Goal: Obtain resource: Obtain resource

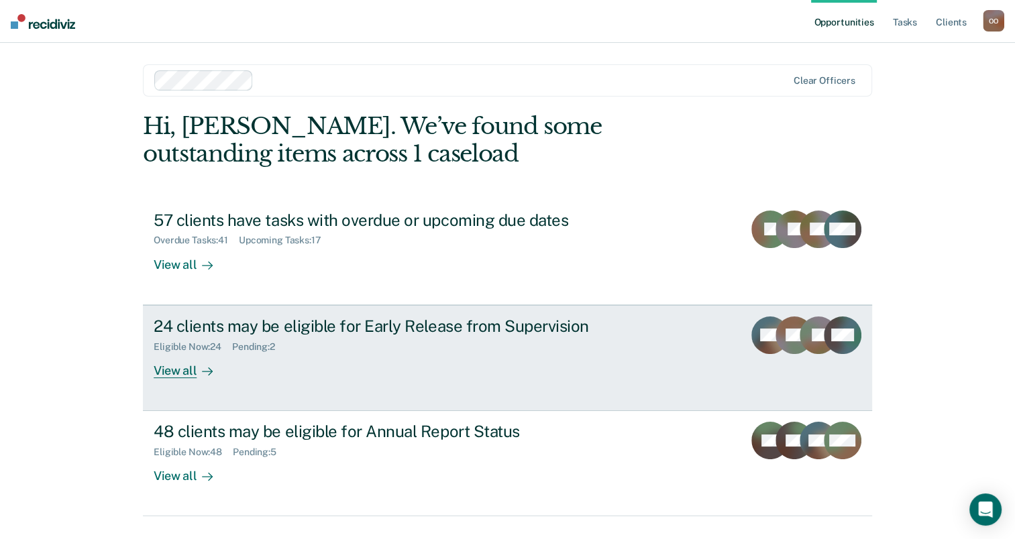
click at [279, 343] on div "Pending : 2" at bounding box center [259, 346] width 54 height 11
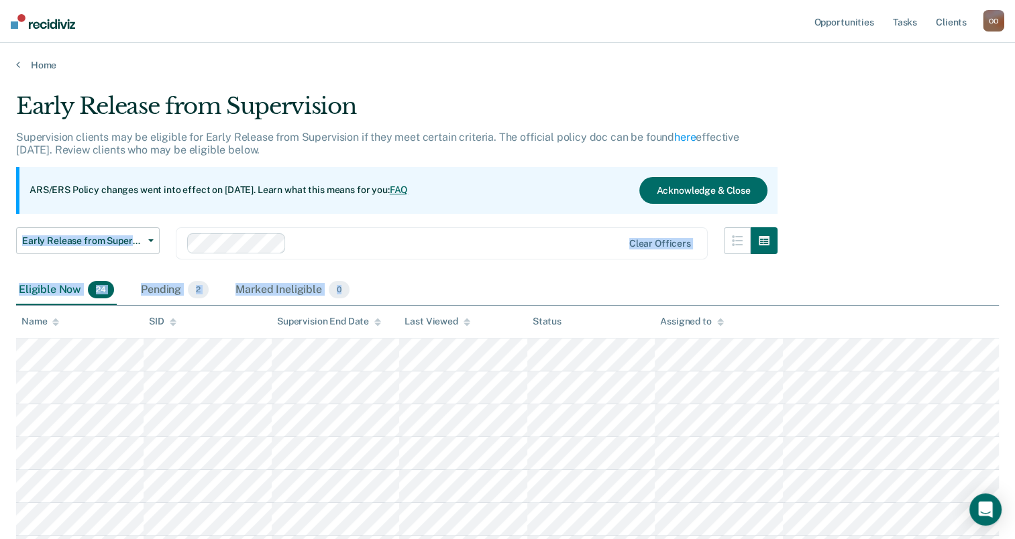
drag, startPoint x: 1013, startPoint y: 202, endPoint x: 1027, endPoint y: 404, distance: 202.3
click at [1015, 404] on html "Looks like you’re using Internet Explorer 11. For faster loading and a better e…" at bounding box center [507, 269] width 1015 height 539
click at [754, 297] on div "Eligible Now 24 Pending 2 Marked Ineligible 0" at bounding box center [507, 291] width 982 height 30
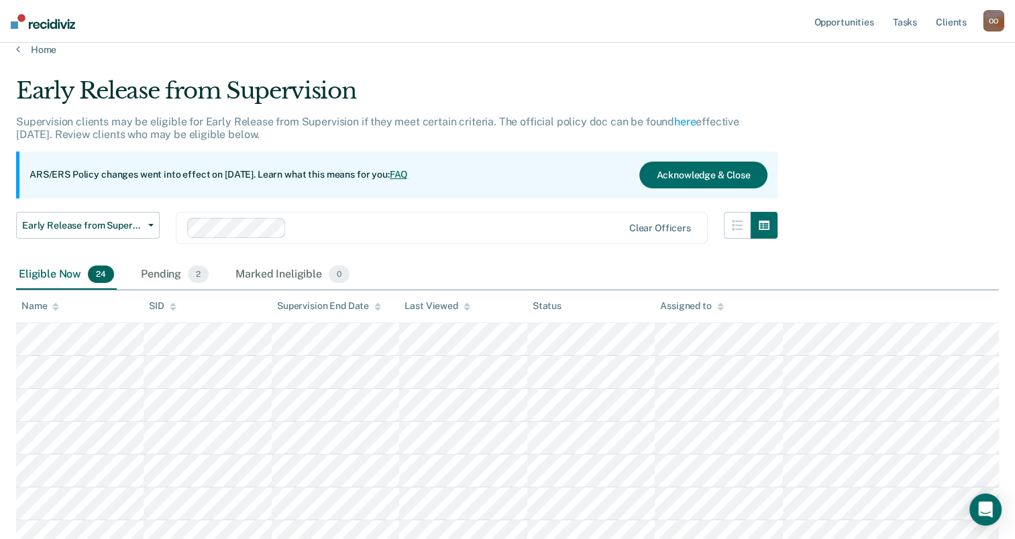
scroll to position [13, 0]
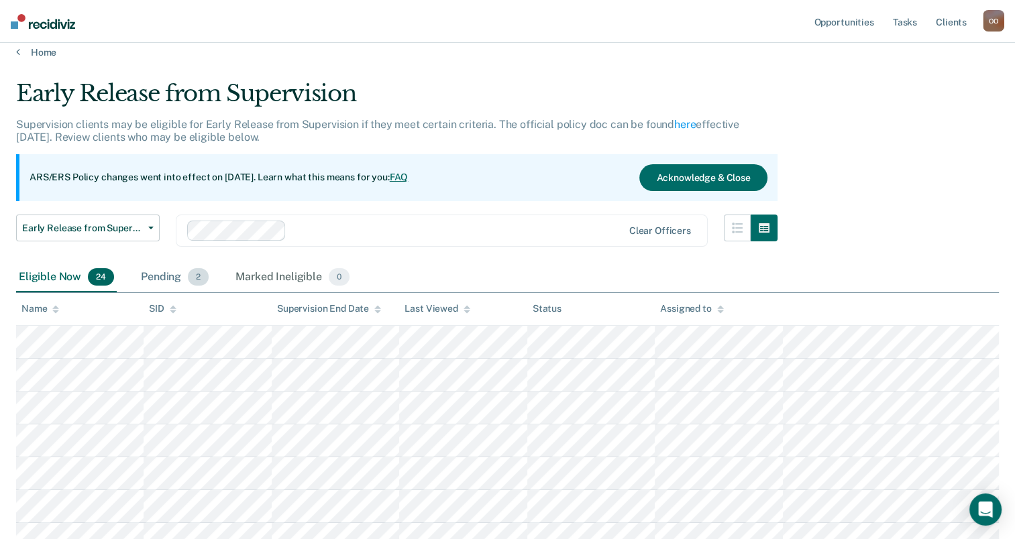
click at [170, 281] on div "Pending 2" at bounding box center [174, 278] width 73 height 30
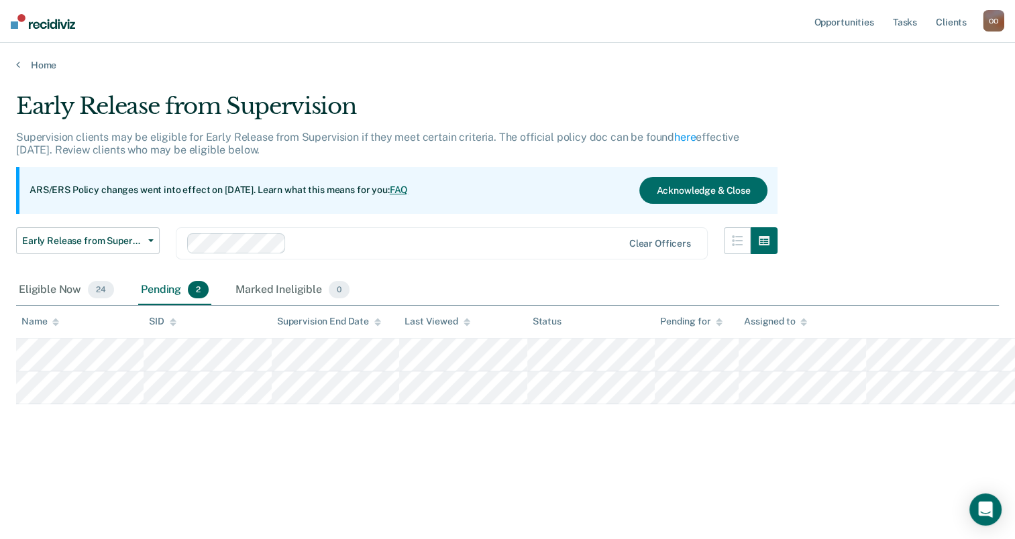
scroll to position [0, 0]
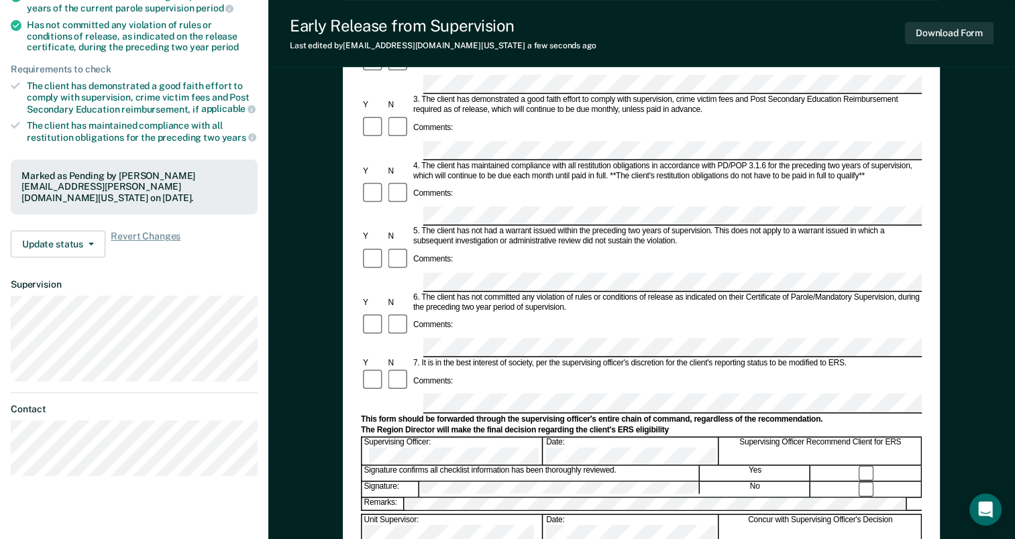
scroll to position [273, 0]
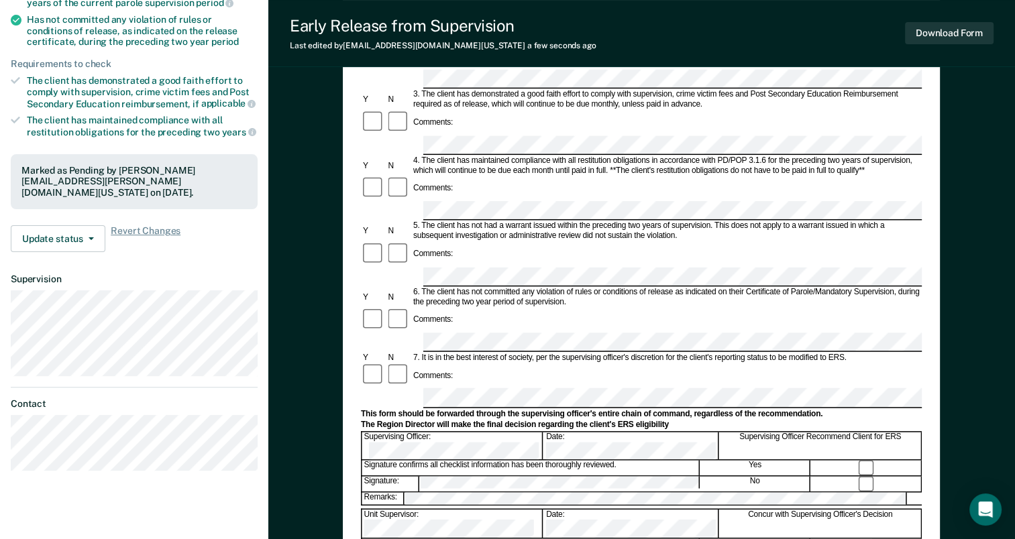
click at [962, 54] on div "Early Release from Supervision Last edited by [PERSON_NAME][EMAIL_ADDRESS][PERS…" at bounding box center [641, 33] width 746 height 67
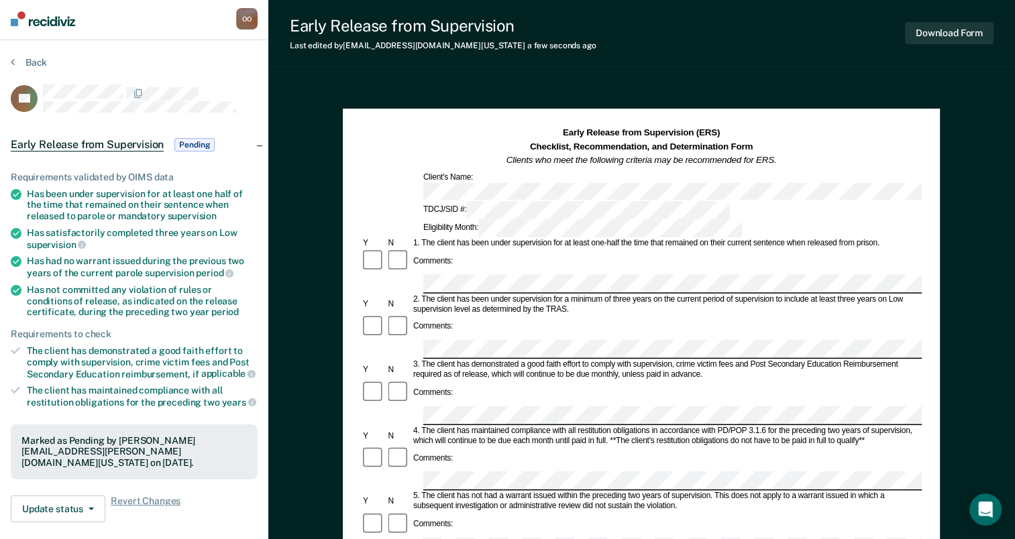
scroll to position [0, 0]
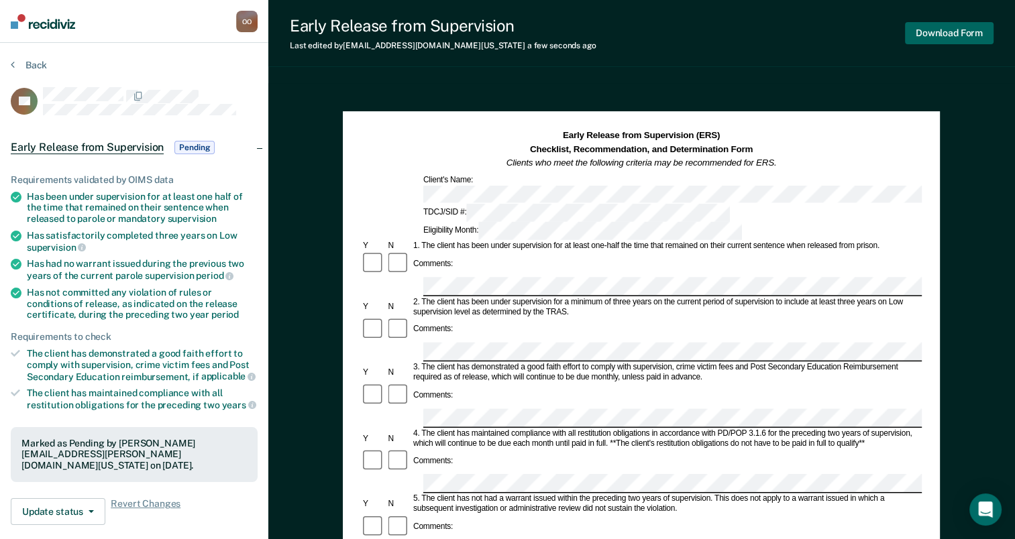
click at [932, 36] on button "Download Form" at bounding box center [949, 33] width 89 height 22
